Goal: Information Seeking & Learning: Learn about a topic

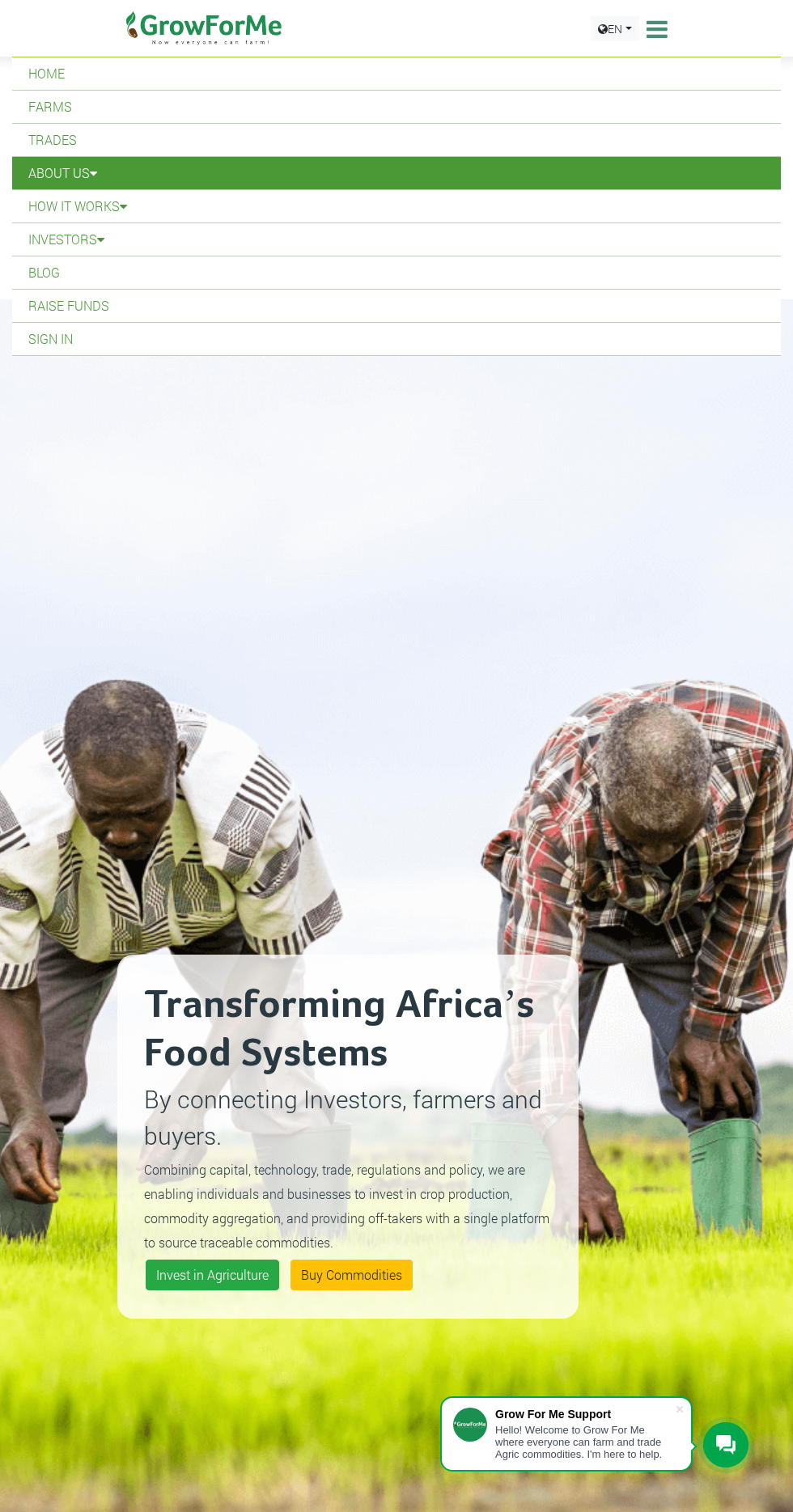
click at [77, 163] on link "About Us" at bounding box center [396, 173] width 768 height 32
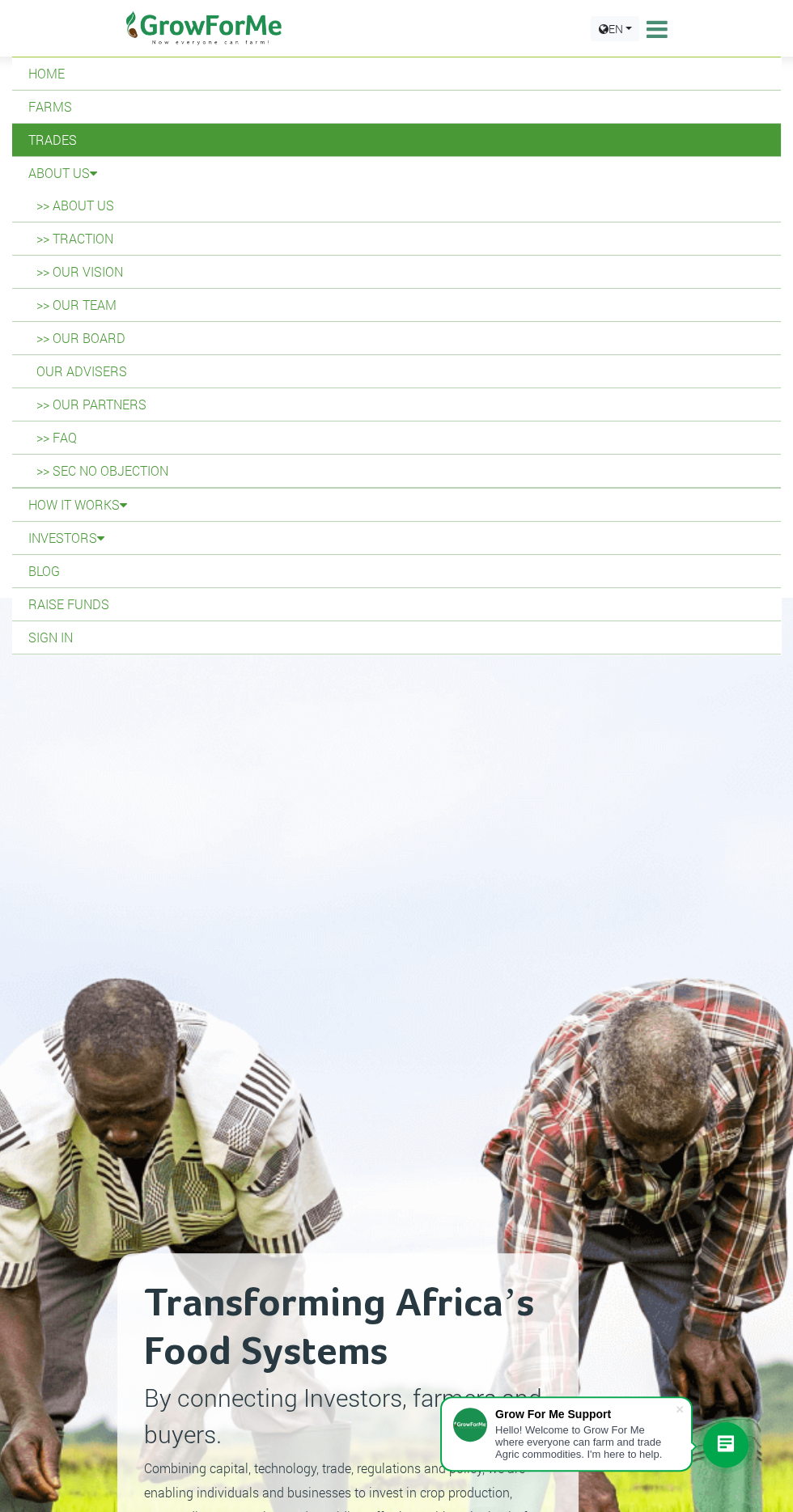
click at [80, 151] on link "Trades" at bounding box center [396, 139] width 768 height 32
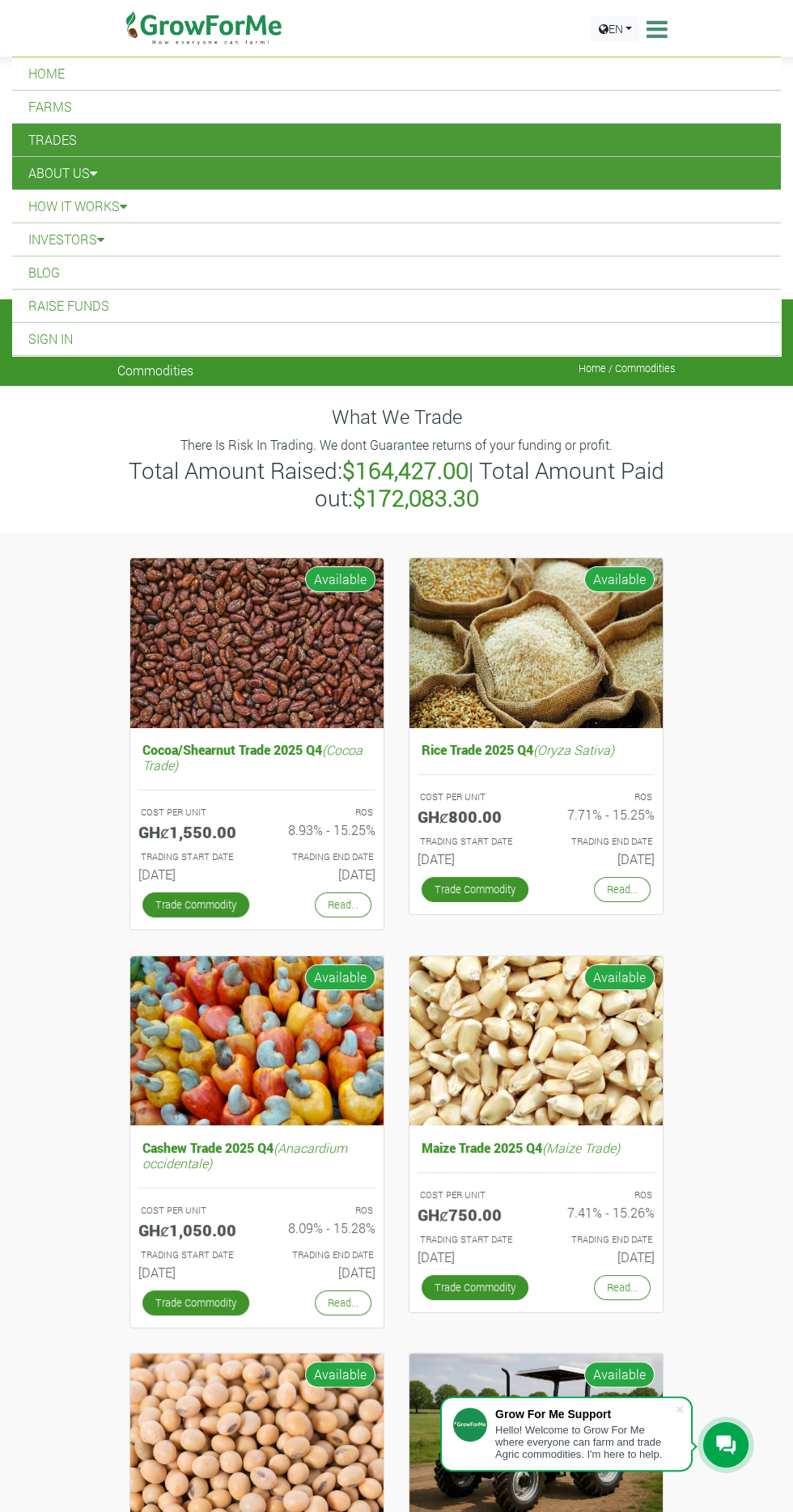
click at [95, 172] on icon at bounding box center [93, 173] width 7 height 13
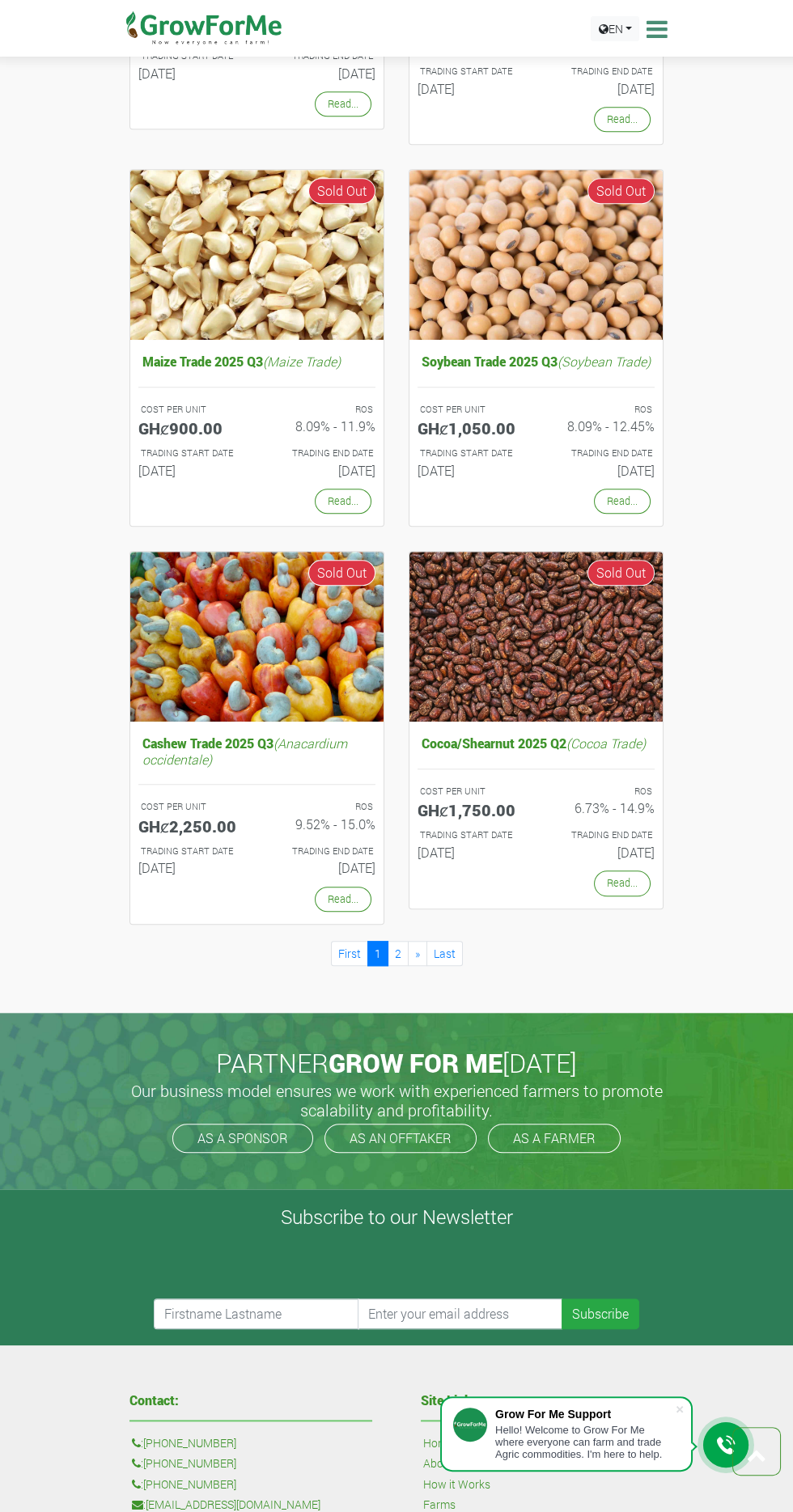
scroll to position [1766, 0]
